Goal: Task Accomplishment & Management: Use online tool/utility

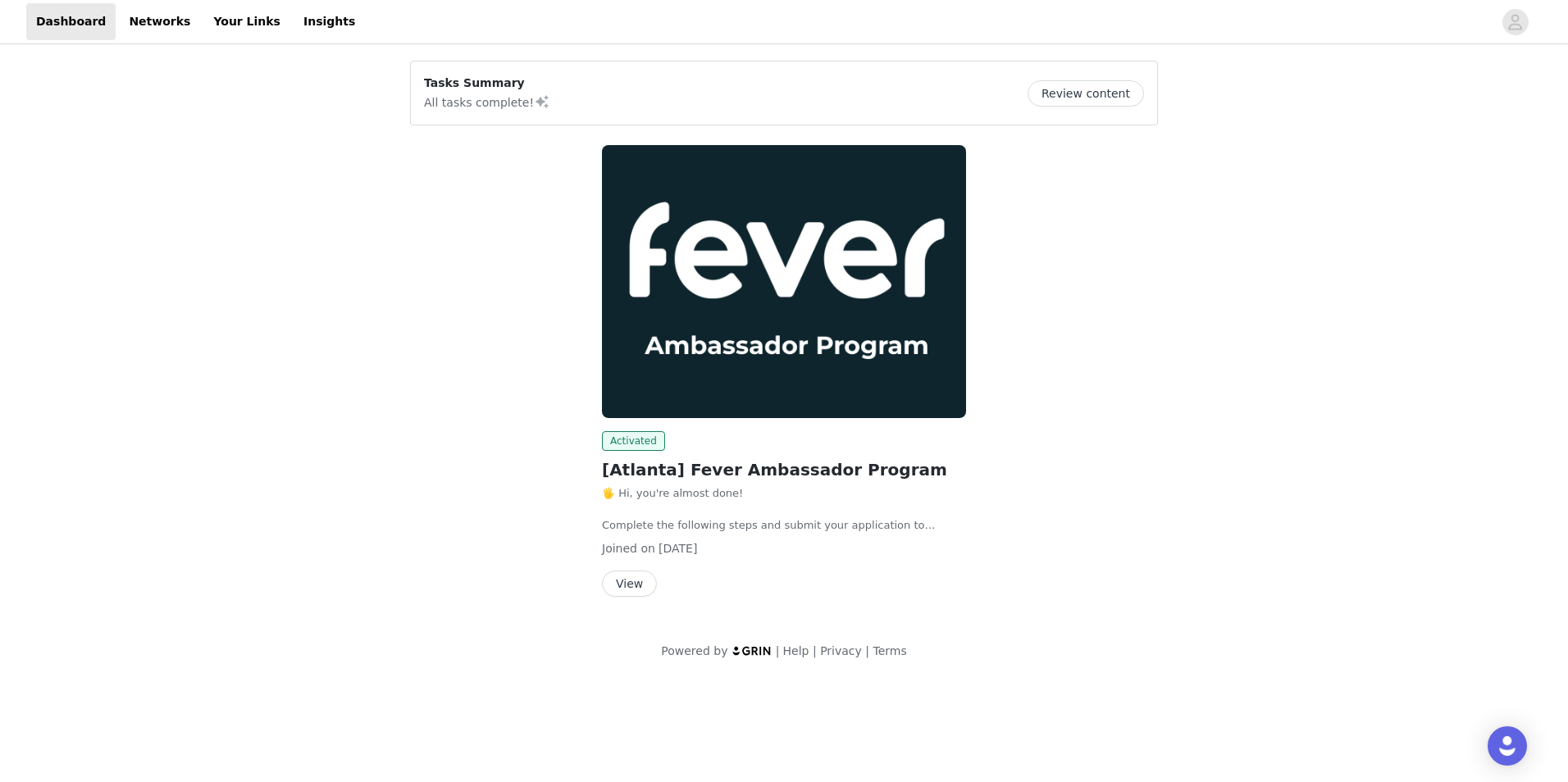
click at [618, 580] on button "View" at bounding box center [629, 583] width 55 height 26
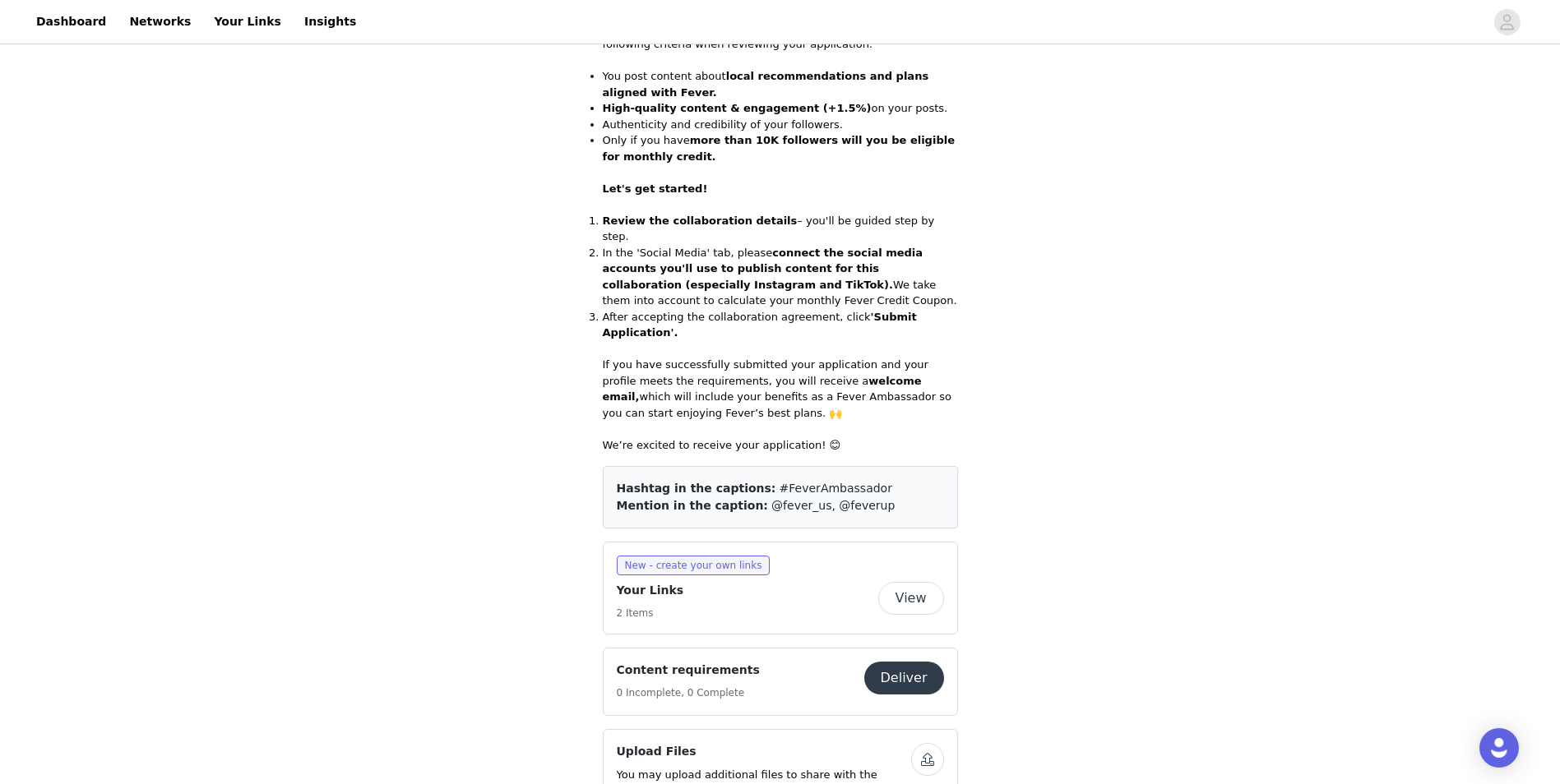
scroll to position [525, 0]
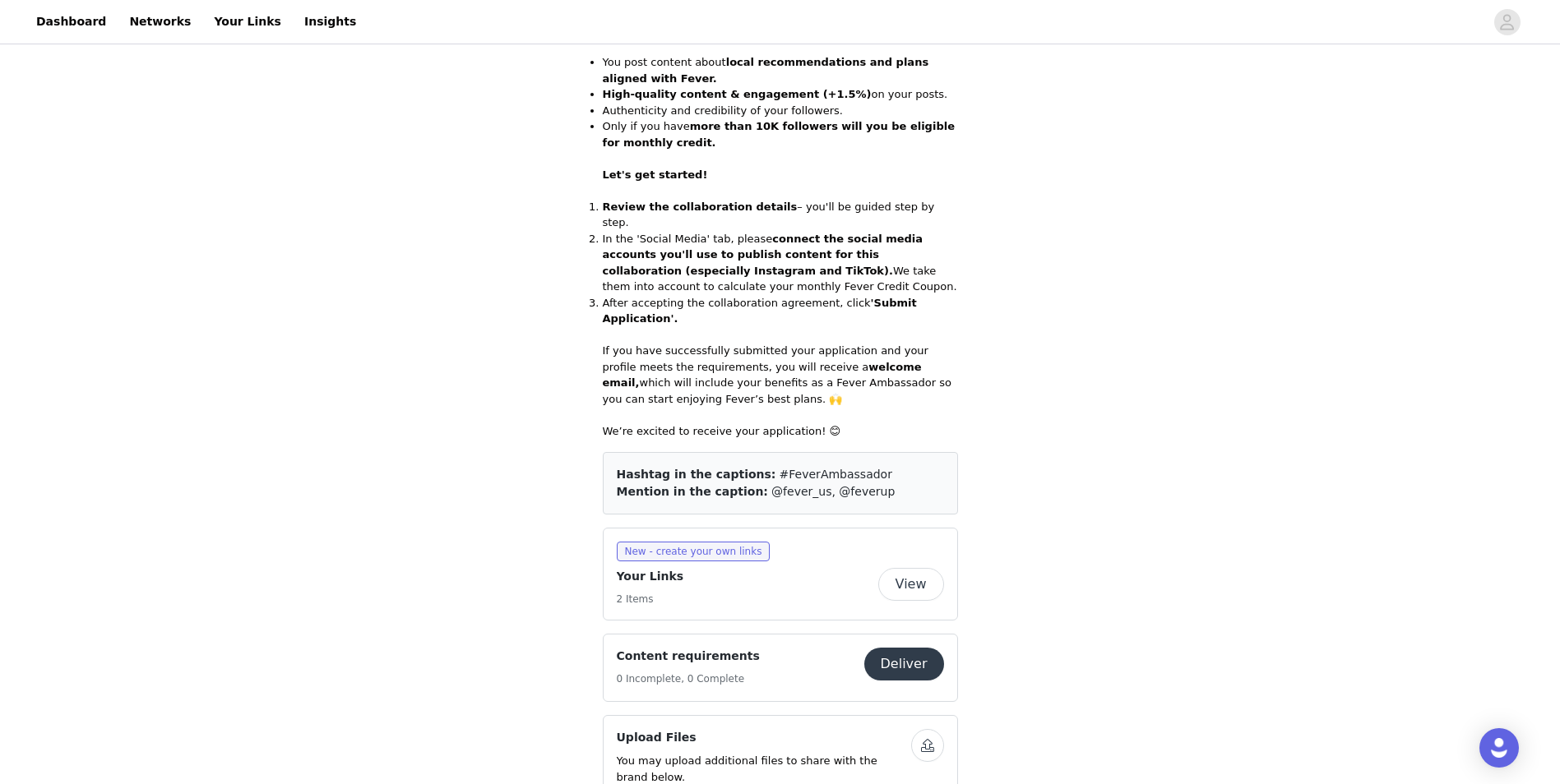
click at [914, 568] on button "View" at bounding box center [911, 584] width 66 height 33
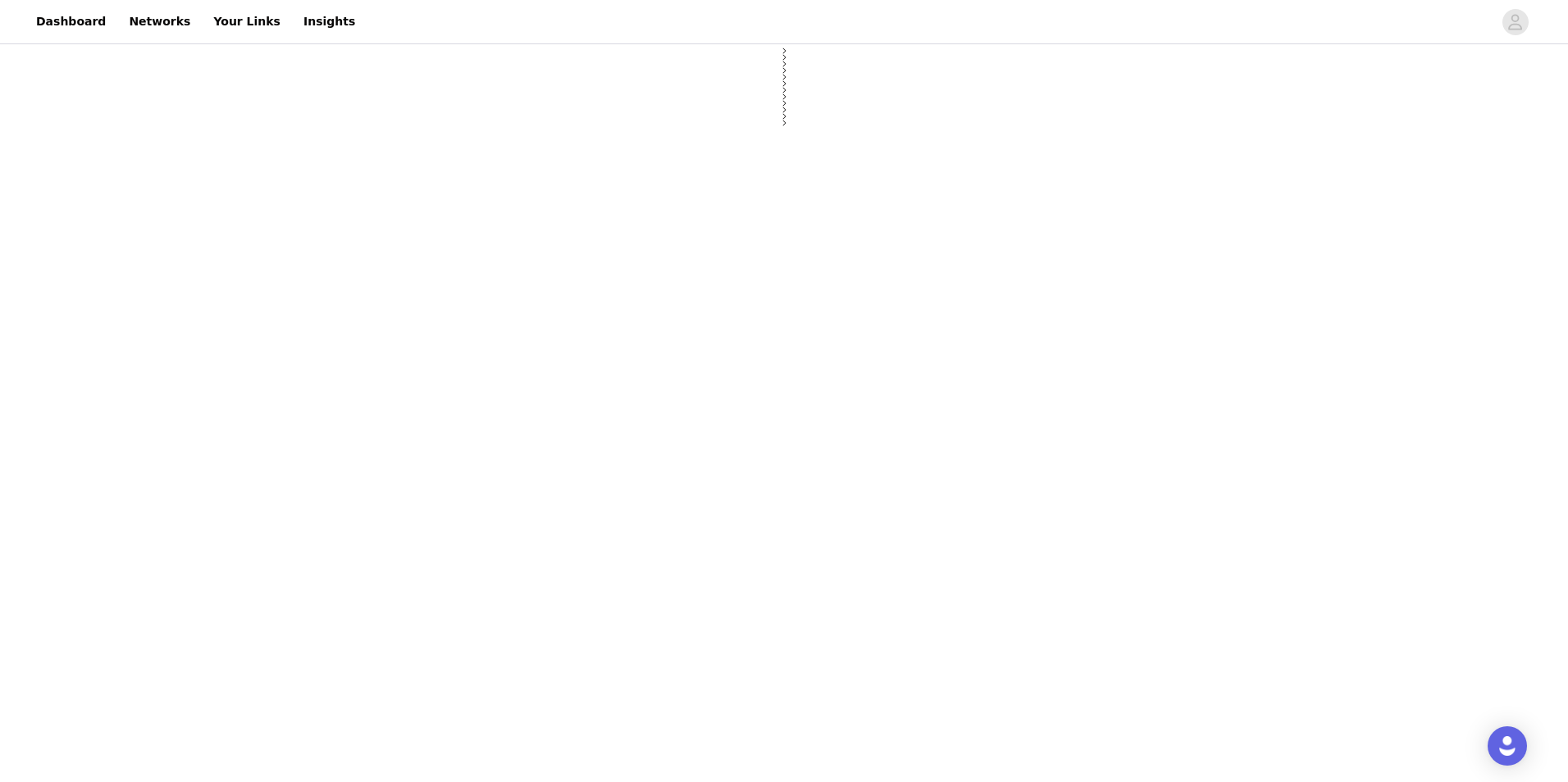
select select "12"
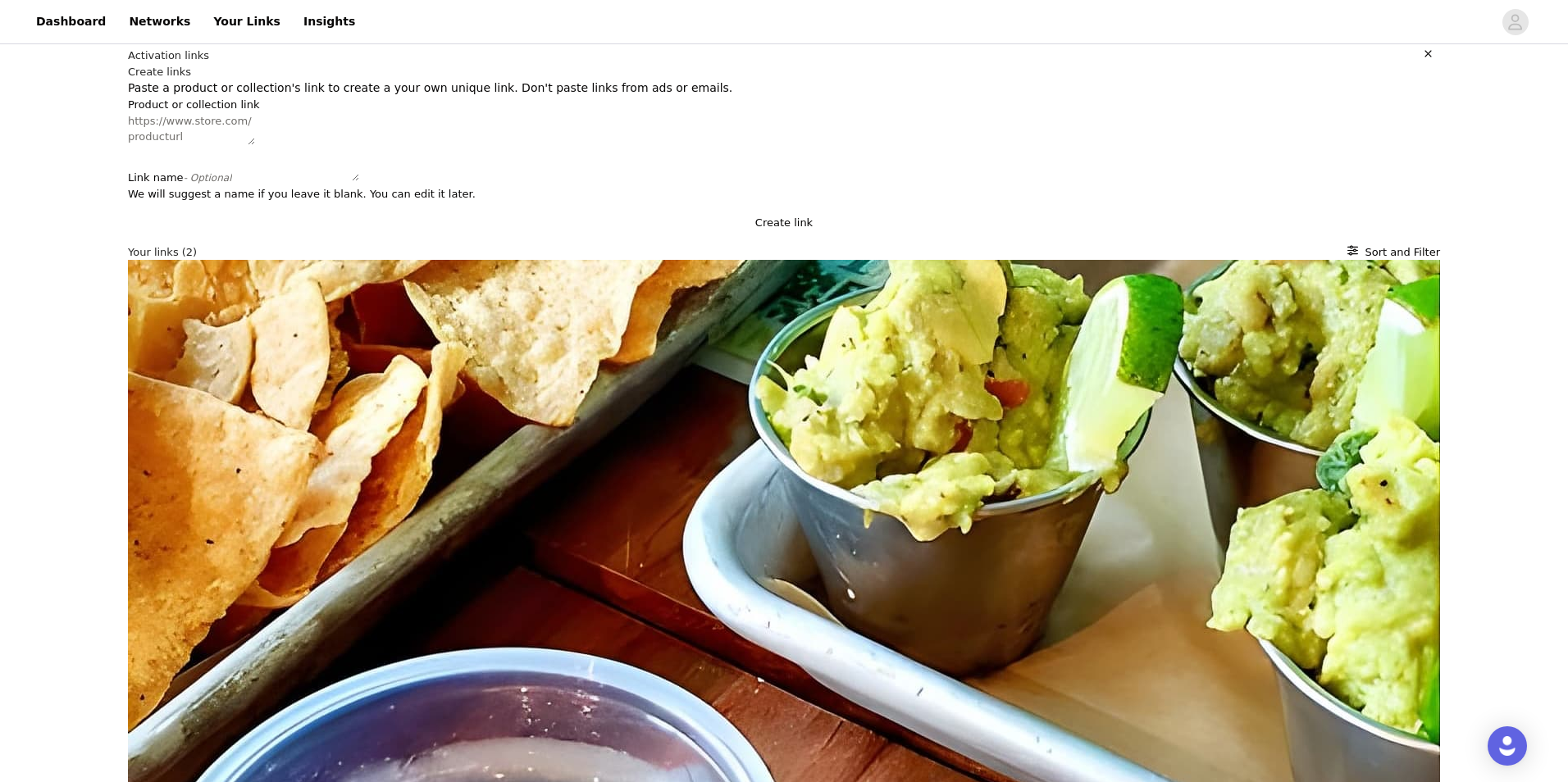
click at [255, 145] on textarea "Product or collection link" at bounding box center [191, 129] width 127 height 32
paste textarea "[URL][DOMAIN_NAME]"
type textarea "[URL][DOMAIN_NAME]"
click at [359, 181] on textarea "Link name - Optional" at bounding box center [295, 166] width 127 height 32
type textarea "Bubble Planet"
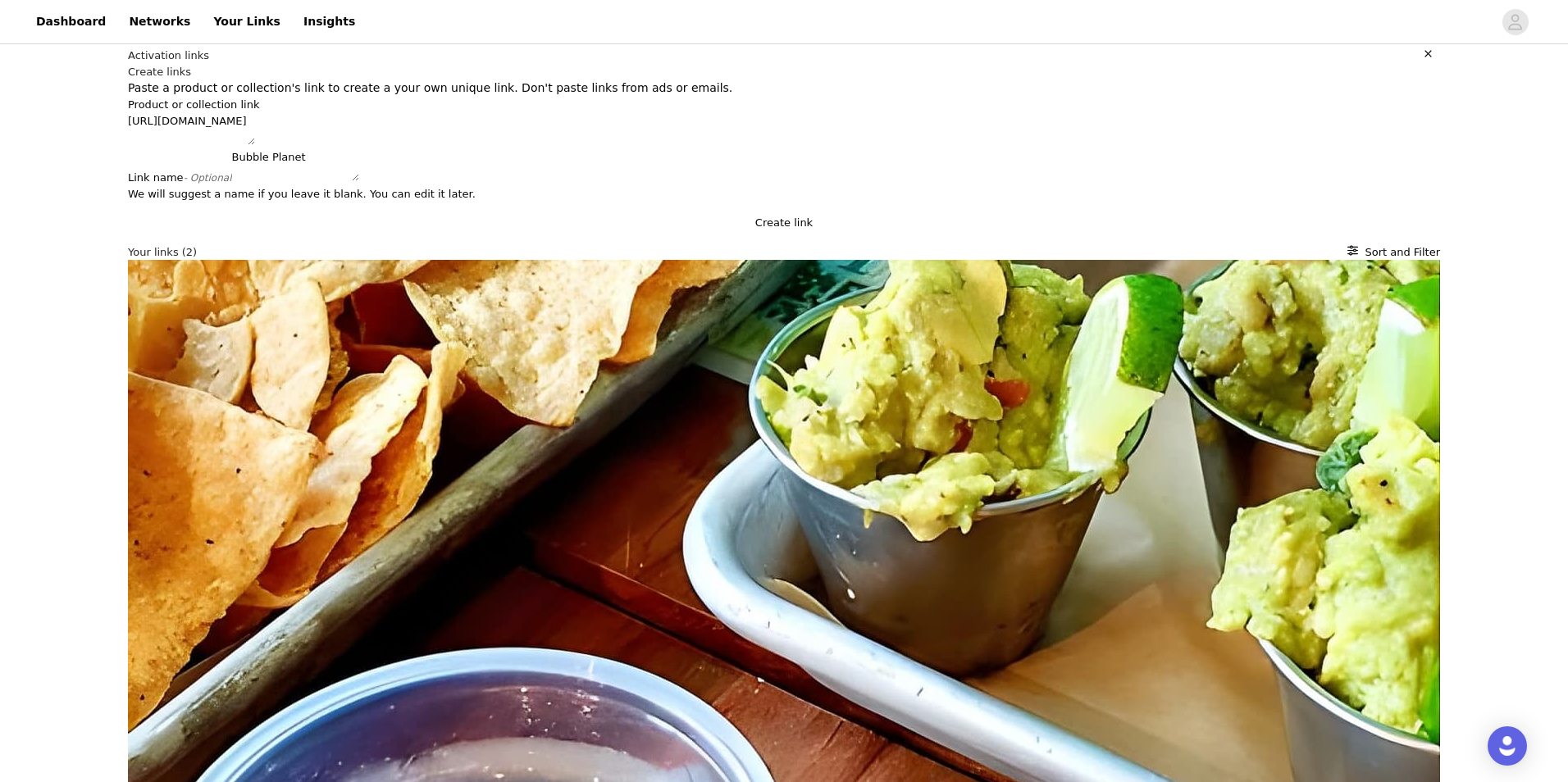
click at [493, 232] on button "Create link" at bounding box center [784, 222] width 1313 height 16
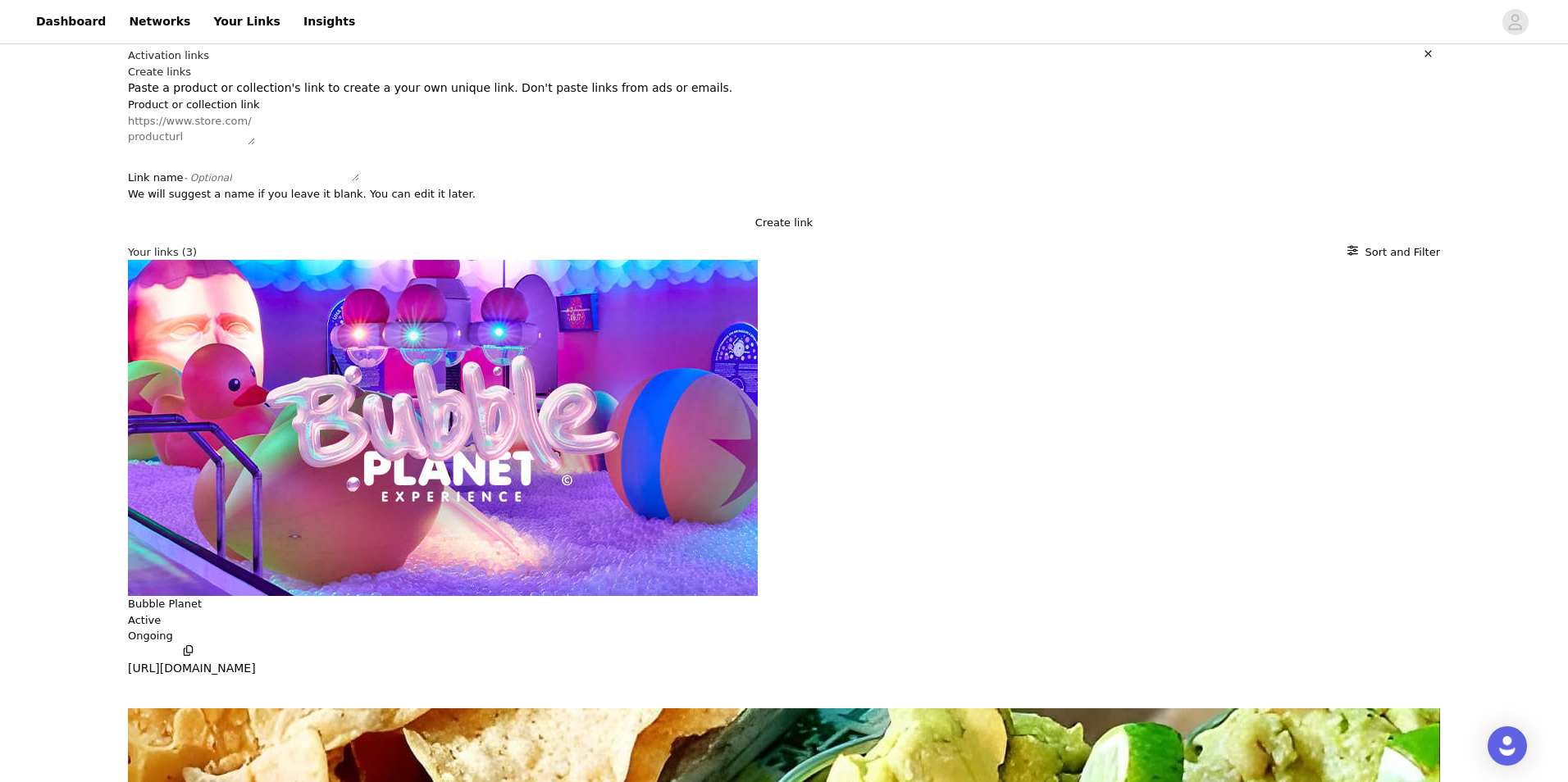
click at [256, 660] on p "[URL][DOMAIN_NAME]" at bounding box center [191, 669] width 128 height 17
